Goal: Transaction & Acquisition: Subscribe to service/newsletter

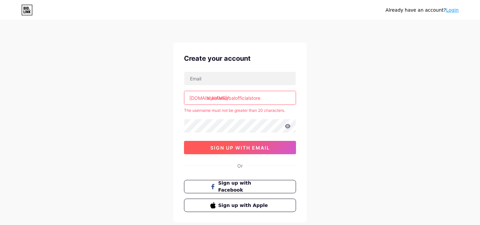
click at [246, 146] on span "sign up with email" at bounding box center [240, 148] width 60 height 6
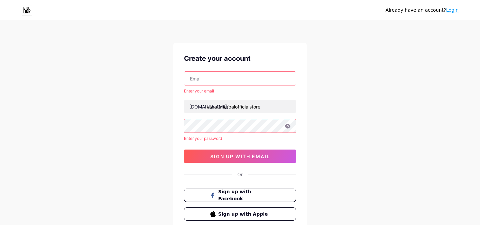
click at [212, 80] on input "text" at bounding box center [239, 78] width 111 height 13
type input "alwafa.berkah@gmail.com"
click at [445, 100] on div "Already have an account? Login Create your account alwafa.berkah@gmail.com Ente…" at bounding box center [240, 136] width 480 height 272
click at [162, 115] on div "Already have an account? Login Create your account alwafa.berkah@gmail.com Ente…" at bounding box center [240, 136] width 480 height 272
click at [379, 104] on div "Already have an account? Login Create your account alwafa.berkah@gmail.com Ente…" at bounding box center [240, 136] width 480 height 272
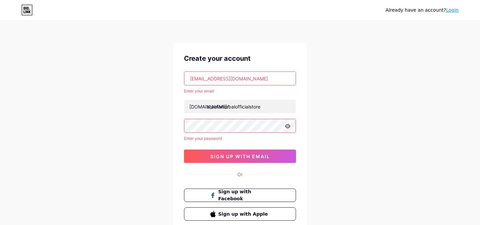
click at [286, 128] on icon at bounding box center [288, 126] width 6 height 5
click at [287, 127] on icon at bounding box center [288, 126] width 6 height 5
click at [176, 120] on div "Create your account alwafa.berkah@gmail.com Enter your email bio.link/ alwafahe…" at bounding box center [239, 137] width 133 height 188
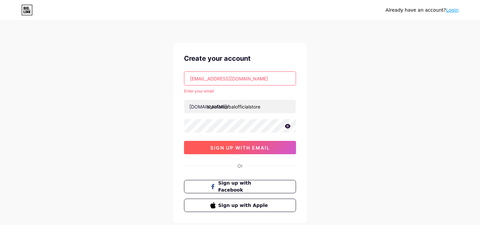
click at [218, 146] on span "sign up with email" at bounding box center [240, 148] width 60 height 6
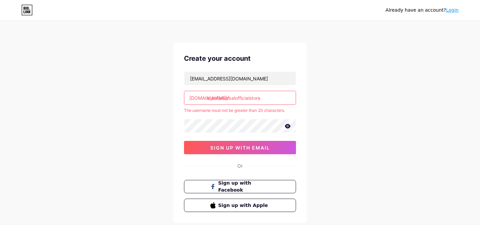
drag, startPoint x: 250, startPoint y: 98, endPoint x: 324, endPoint y: 106, distance: 74.5
click at [324, 106] on div "Already have an account? Login Create your account alwafa.berkah@gmail.com bio.…" at bounding box center [240, 132] width 480 height 264
type input "alwafaherbalofficial"
click at [256, 146] on span "sign up with email" at bounding box center [240, 148] width 60 height 6
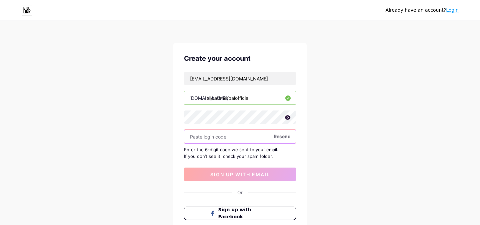
paste input "203201"
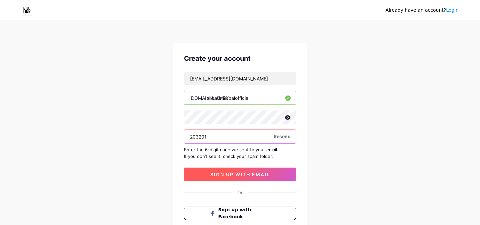
type input "203201"
click at [235, 174] on span "sign up with email" at bounding box center [240, 174] width 60 height 6
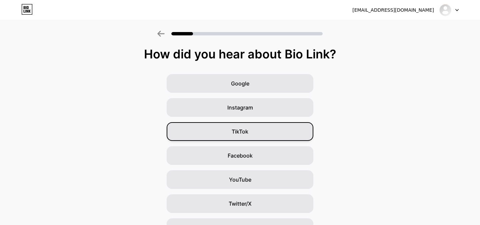
click at [251, 132] on div "TikTok" at bounding box center [240, 131] width 147 height 19
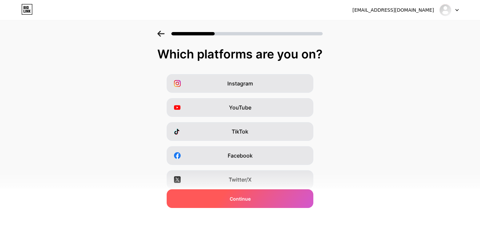
click at [244, 199] on span "Continue" at bounding box center [240, 198] width 21 height 7
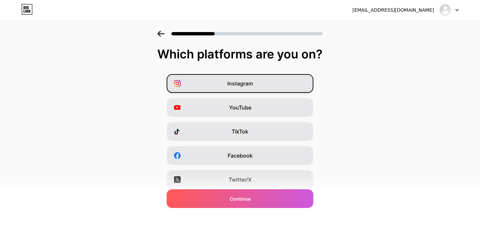
click at [250, 79] on span "Instagram" at bounding box center [240, 83] width 26 height 8
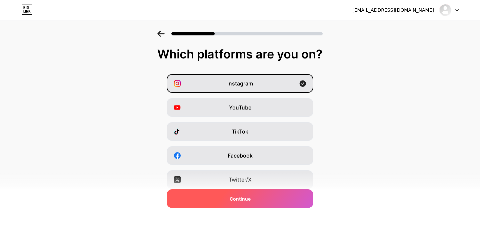
click at [257, 196] on div "Continue" at bounding box center [240, 198] width 147 height 19
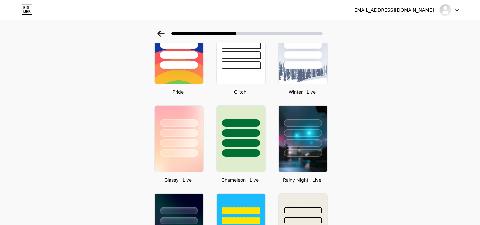
scroll to position [146, 0]
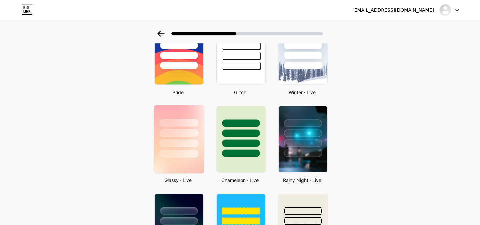
click at [185, 166] on img at bounding box center [179, 139] width 50 height 68
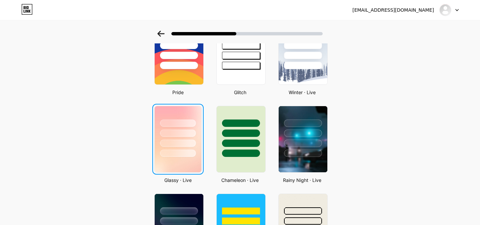
scroll to position [0, 0]
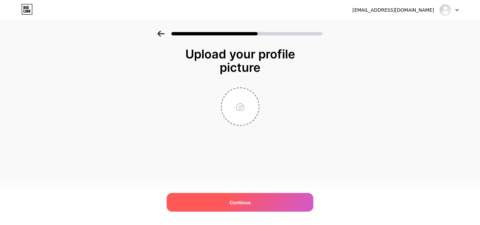
click at [242, 203] on span "Continue" at bounding box center [240, 202] width 21 height 7
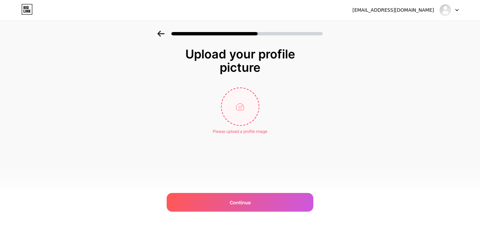
click at [242, 106] on input "file" at bounding box center [240, 106] width 37 height 37
type input "C:\fakepath\Logo Al Wafa.png"
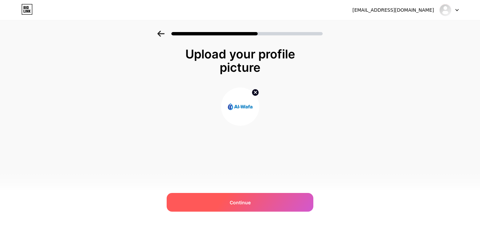
click at [240, 200] on span "Continue" at bounding box center [240, 202] width 21 height 7
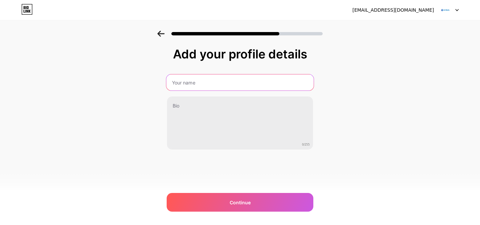
click at [208, 82] on input "text" at bounding box center [239, 82] width 147 height 16
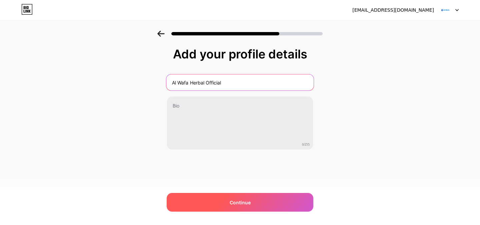
type input "Al Wafa Herbal Official"
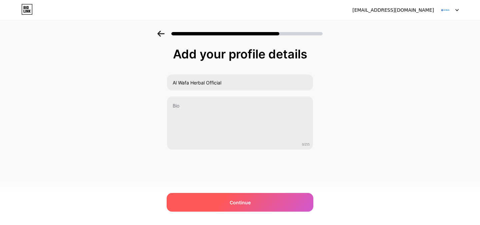
click at [243, 202] on span "Continue" at bounding box center [240, 202] width 21 height 7
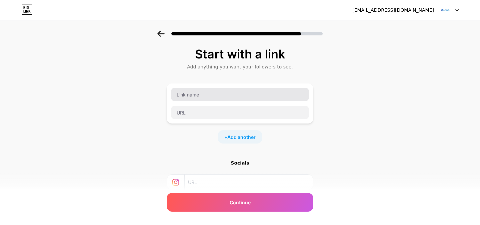
scroll to position [1, 0]
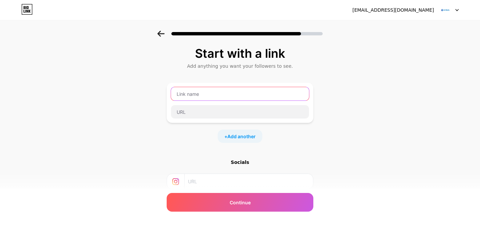
click at [238, 94] on input "text" at bounding box center [240, 93] width 138 height 13
click at [237, 138] on span "Add another" at bounding box center [241, 136] width 28 height 7
click at [217, 97] on input "text" at bounding box center [240, 93] width 138 height 13
paste input "Lihat toko Al Wafa Herbal Store. https://vt.tiktok.com/ZSU6hc72e/?page=Mall"
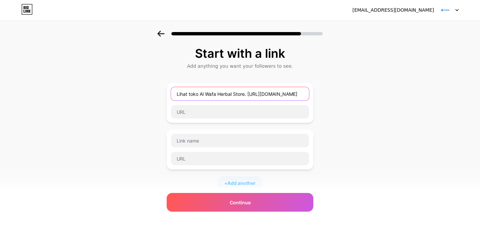
scroll to position [0, 0]
drag, startPoint x: 205, startPoint y: 94, endPoint x: 145, endPoint y: 93, distance: 60.3
click at [145, 93] on div "Start with a link Add anything you want your followers to see. Lihat toko Al Wa…" at bounding box center [240, 170] width 480 height 281
type input "https://vt.tiktok.com/ZSU6hc72e/?page=Mall"
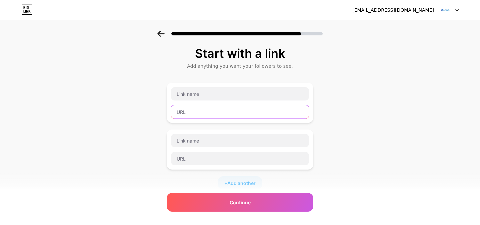
click at [180, 111] on input "text" at bounding box center [240, 111] width 138 height 13
paste input "https://vt.tiktok.com/ZSU6hc72e/?page=Mall"
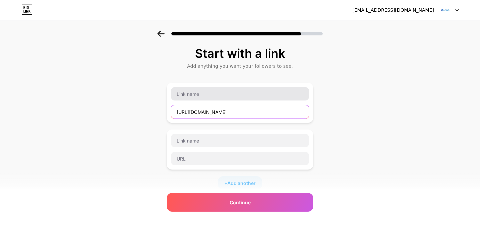
type input "https://vt.tiktok.com/ZSU6hc72e/?page=Mall"
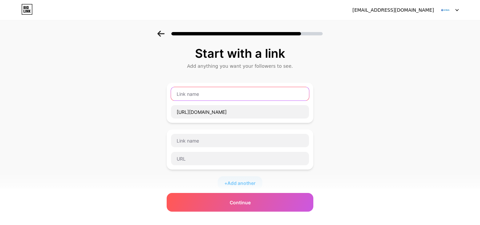
click at [202, 90] on input "text" at bounding box center [240, 93] width 138 height 13
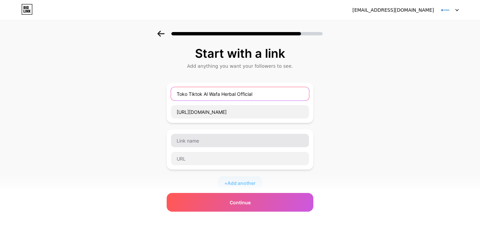
type input "Toko Tiktok Al Wafa Herbal Official"
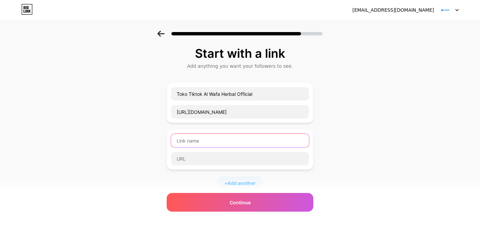
click at [208, 139] on input "text" at bounding box center [240, 140] width 138 height 13
type input "Toko Shopee"
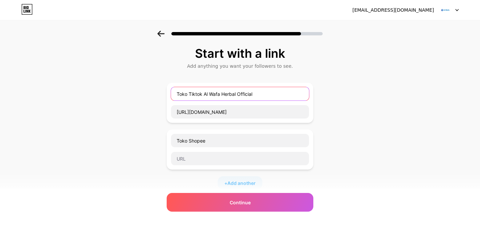
drag, startPoint x: 204, startPoint y: 93, endPoint x: 171, endPoint y: 92, distance: 32.4
click at [171, 92] on input "Toko Tiktok Al Wafa Herbal Official" at bounding box center [240, 93] width 138 height 13
click at [204, 94] on input "Toko Tiktok Al Wafa Herbal Official" at bounding box center [240, 93] width 138 height 13
click at [258, 94] on input "Toko Al Wafa Herbal Official" at bounding box center [240, 93] width 138 height 13
drag, startPoint x: 189, startPoint y: 94, endPoint x: 241, endPoint y: 94, distance: 51.3
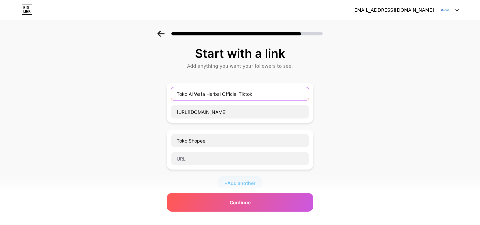
click at [241, 94] on input "Toko Al Wafa Herbal Official Tiktok" at bounding box center [240, 93] width 138 height 13
type input "Toko Al Wafa Herbal Official Tiktok"
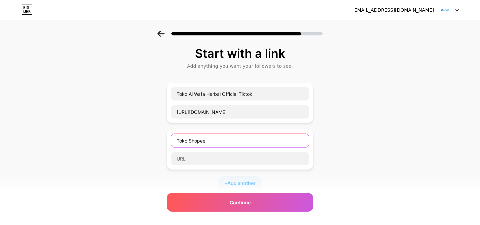
drag, startPoint x: 190, startPoint y: 139, endPoint x: 225, endPoint y: 139, distance: 35.3
click at [225, 139] on input "Toko Shopee" at bounding box center [240, 140] width 138 height 13
paste input "Al Wafa Herbal Official T"
type input "Toko Al Wafa Herbal Official Shopee"
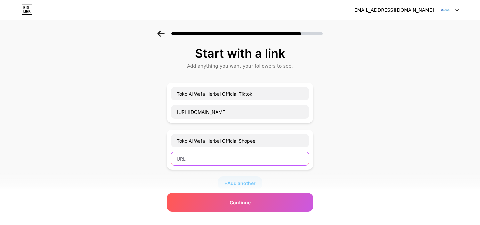
click at [220, 161] on input "text" at bounding box center [240, 158] width 138 height 13
paste input "https://shopee.co.id/alwafaofficialstoreid"
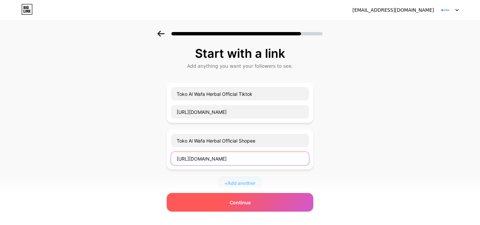
type input "https://shopee.co.id/alwafaofficialstoreid"
click at [255, 204] on div "Continue" at bounding box center [240, 202] width 147 height 19
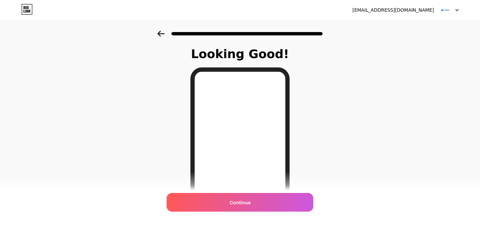
click at [239, 202] on span "Continue" at bounding box center [240, 202] width 21 height 7
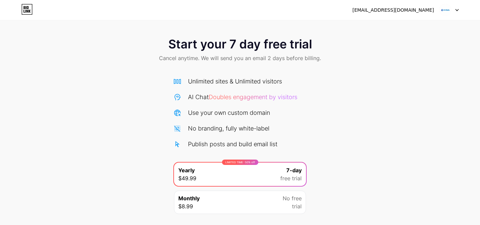
click at [394, 12] on div "alwafa.berkah@gmail.com" at bounding box center [393, 10] width 82 height 7
click at [458, 9] on icon at bounding box center [457, 10] width 3 height 2
click at [405, 8] on div "alwafa.berkah@gmail.com" at bounding box center [393, 10] width 82 height 7
click at [293, 66] on div "Start your 7 day free trial Cancel anytime. We will send you an email 2 days be…" at bounding box center [240, 50] width 480 height 39
click at [433, 10] on div "alwafa.berkah@gmail.com" at bounding box center [393, 10] width 82 height 7
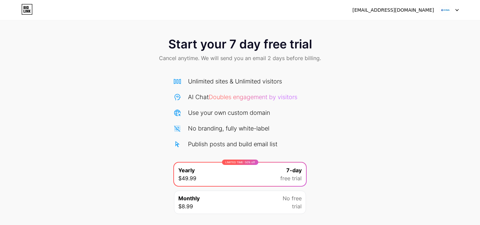
click at [411, 13] on div "alwafa.berkah@gmail.com" at bounding box center [393, 10] width 82 height 7
click at [29, 9] on icon at bounding box center [26, 9] width 11 height 11
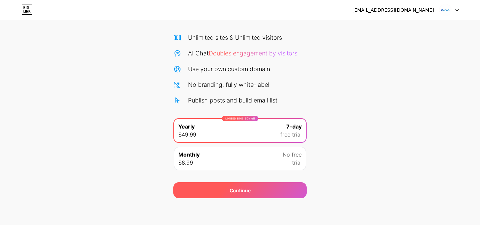
click at [244, 186] on div "Continue" at bounding box center [239, 190] width 133 height 16
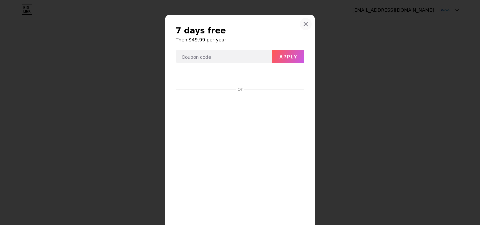
click at [305, 24] on icon at bounding box center [306, 24] width 4 height 4
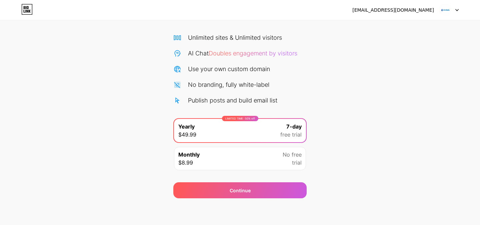
click at [210, 164] on div "Monthly $8.99 No free trial" at bounding box center [240, 158] width 132 height 23
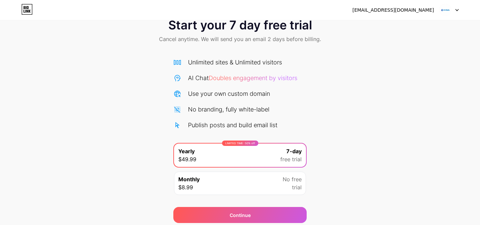
scroll to position [44, 0]
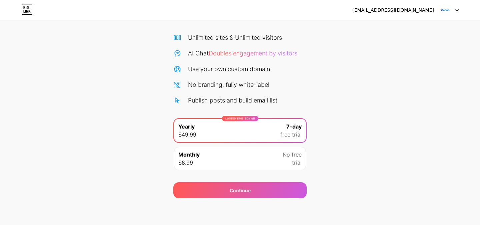
click at [252, 161] on div "Monthly $8.99 No free trial" at bounding box center [240, 158] width 132 height 23
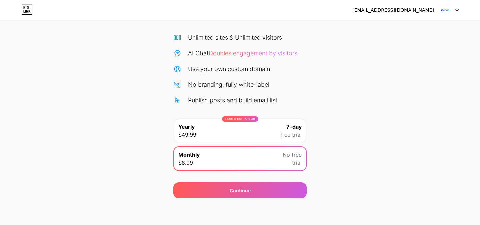
click at [262, 129] on div "LIMITED TIME : 50% off Yearly $49.99 7-day free trial" at bounding box center [240, 130] width 132 height 23
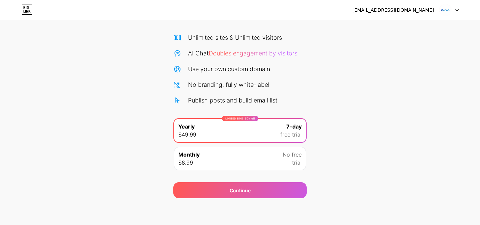
click at [260, 159] on div "Monthly $8.99 No free trial" at bounding box center [240, 158] width 132 height 23
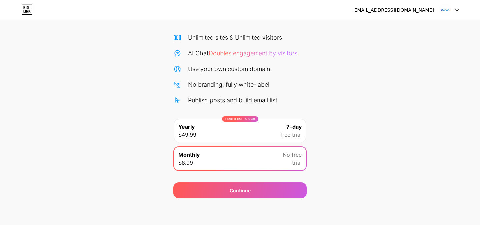
click at [257, 132] on div "LIMITED TIME : 50% off Yearly $49.99 7-day free trial" at bounding box center [240, 130] width 132 height 23
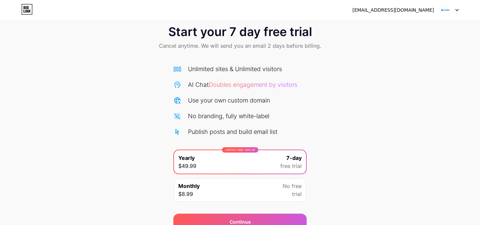
scroll to position [0, 0]
